Goal: Task Accomplishment & Management: Manage account settings

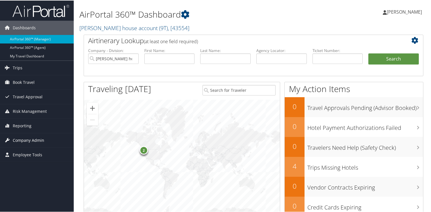
click at [25, 139] on span "Company Admin" at bounding box center [28, 139] width 31 height 14
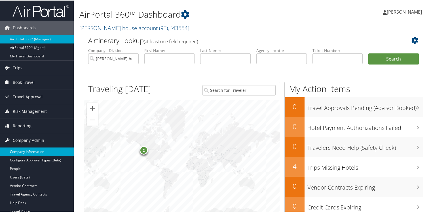
click at [25, 150] on link "Company Information" at bounding box center [37, 151] width 74 height 9
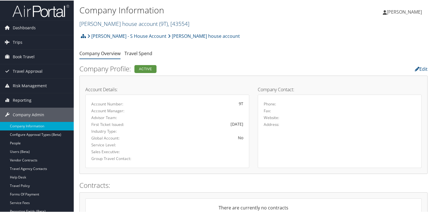
click at [85, 22] on link "[PERSON_NAME] house account ( 9T ) , [ 43554 ]" at bounding box center [134, 23] width 110 height 8
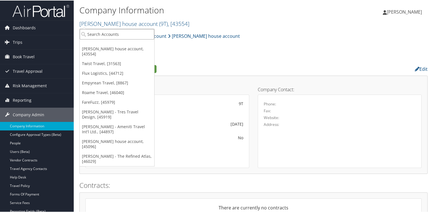
click at [92, 32] on input "search" at bounding box center [117, 33] width 75 height 10
type input "d5"
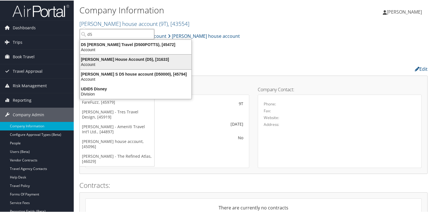
click at [93, 58] on div "[PERSON_NAME] House Account (D5), [31633]" at bounding box center [136, 58] width 118 height 5
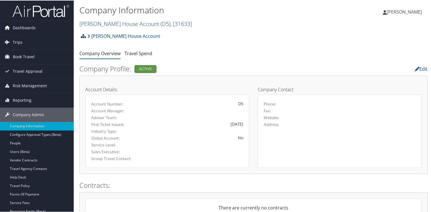
click at [84, 35] on icon at bounding box center [83, 35] width 5 height 5
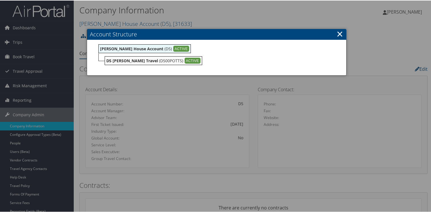
click at [339, 33] on link "×" at bounding box center [340, 33] width 7 height 11
